Goal: Information Seeking & Learning: Learn about a topic

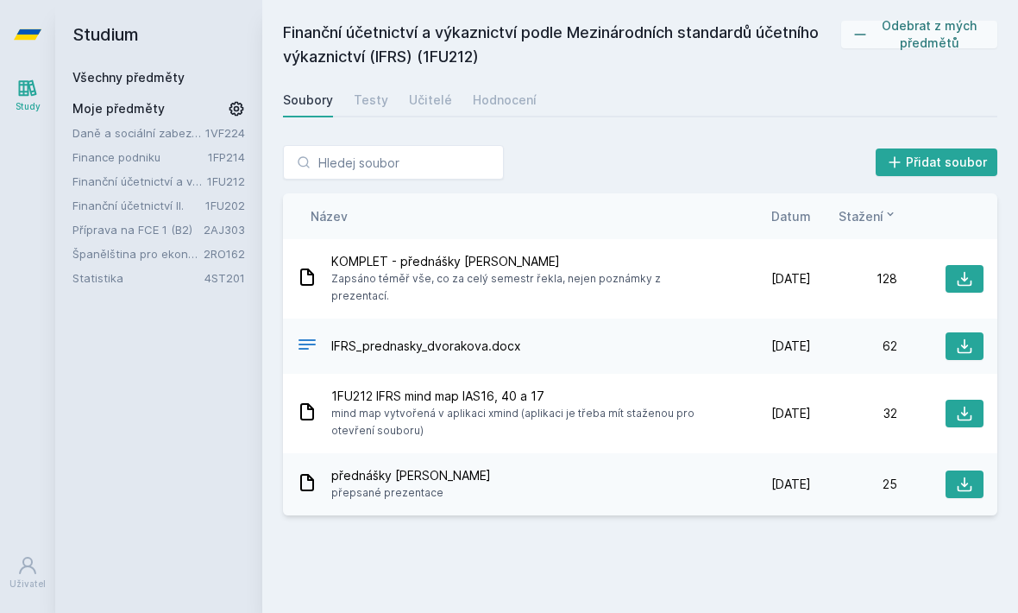
click at [432, 98] on div "Učitelé" at bounding box center [430, 99] width 43 height 17
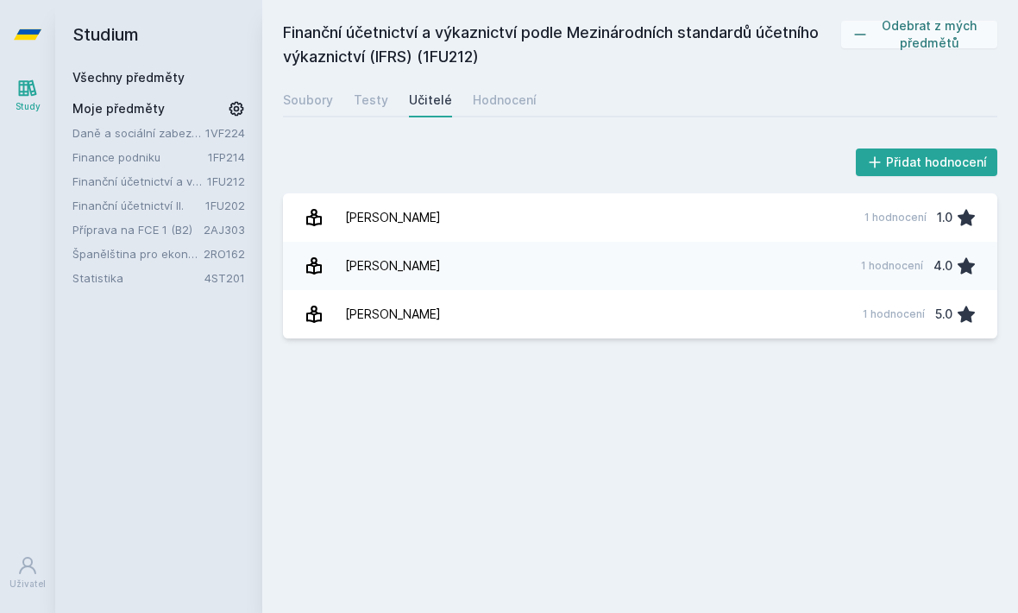
click at [489, 227] on link "[PERSON_NAME] 1 hodnocení 1.0" at bounding box center [640, 217] width 715 height 48
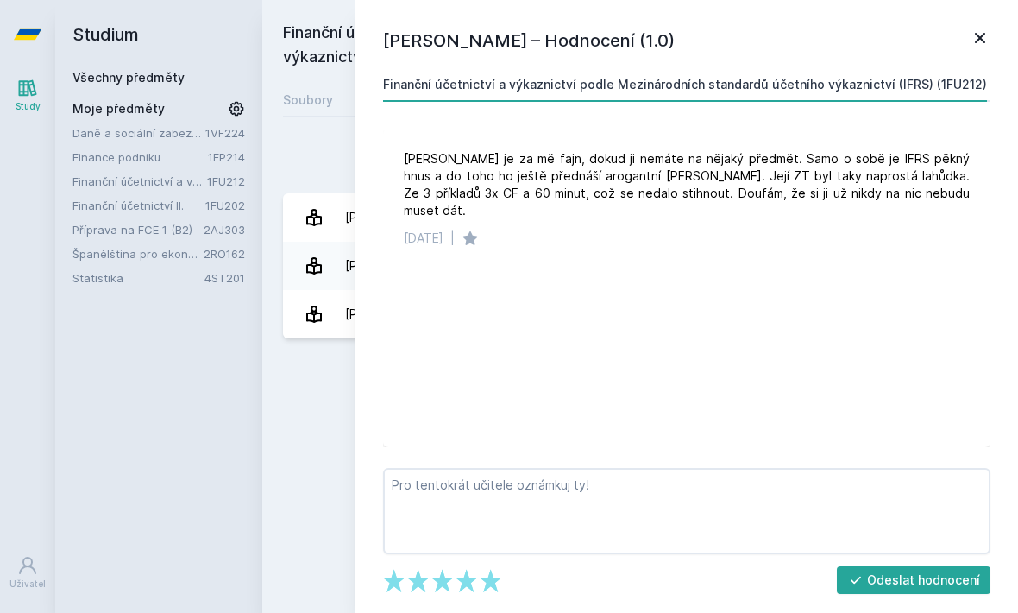
click at [982, 38] on icon at bounding box center [980, 38] width 21 height 21
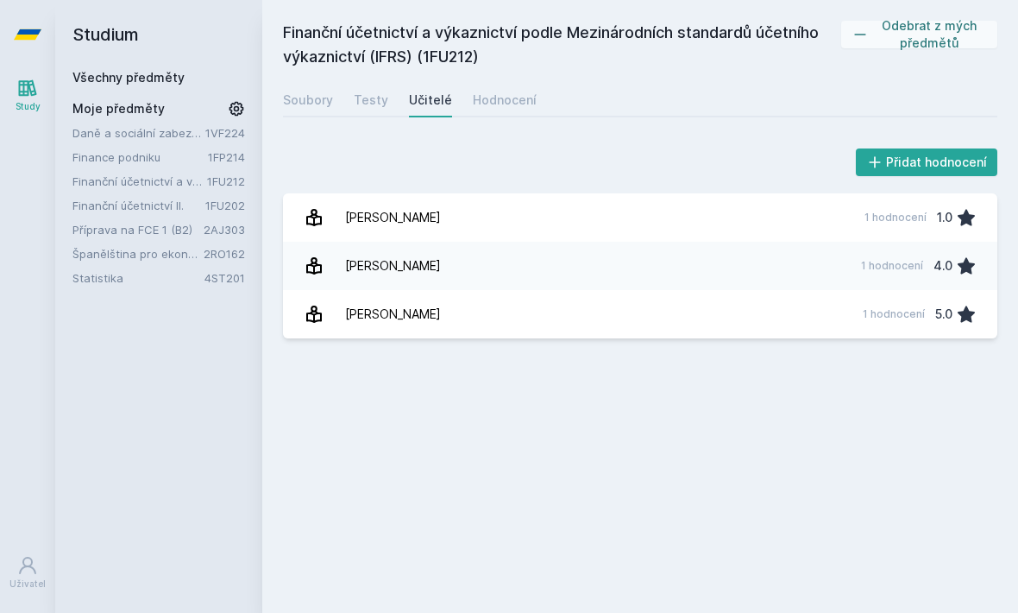
click at [829, 262] on link "[PERSON_NAME] 1 hodnocení 4.0" at bounding box center [640, 266] width 715 height 48
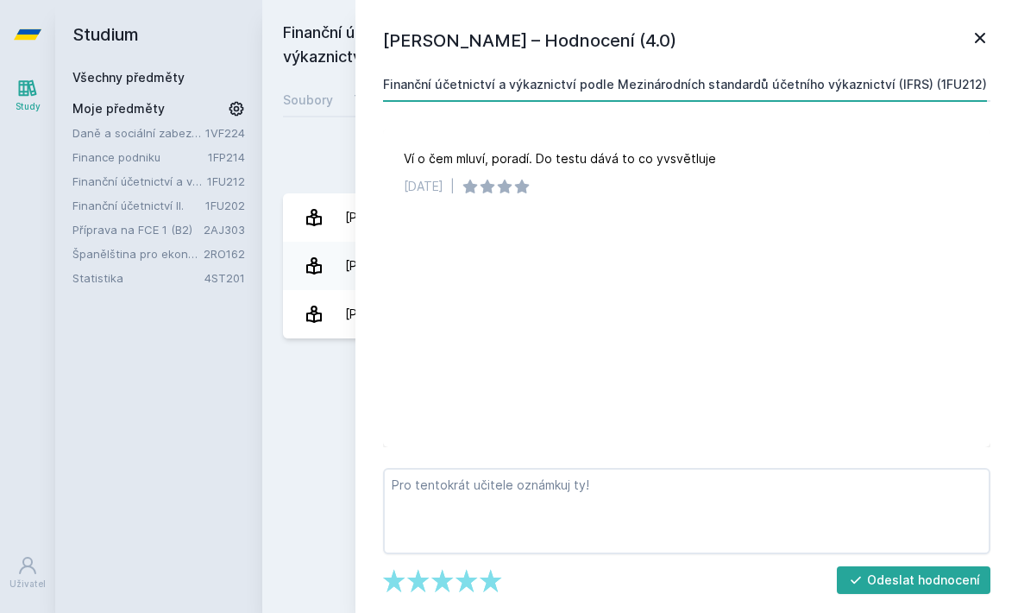
click at [980, 33] on icon at bounding box center [980, 38] width 21 height 21
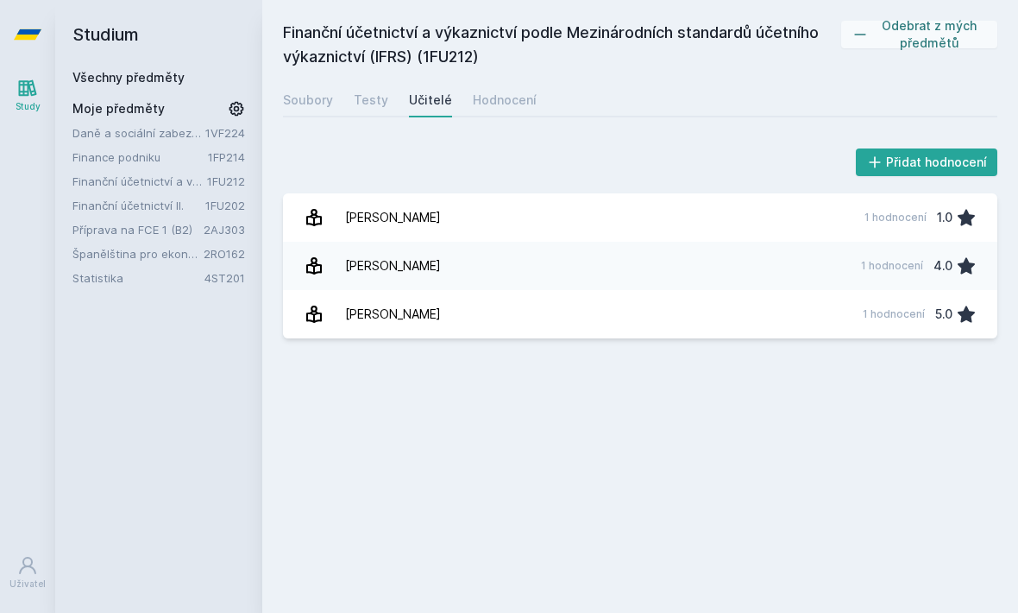
click at [505, 105] on div "Hodnocení" at bounding box center [505, 99] width 64 height 17
